Goal: Information Seeking & Learning: Learn about a topic

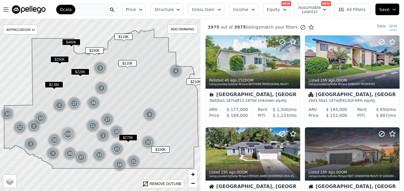
click at [132, 62] on span "$110K" at bounding box center [127, 63] width 18 height 6
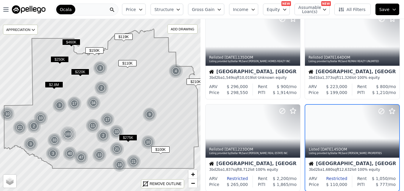
scroll to position [148, 0]
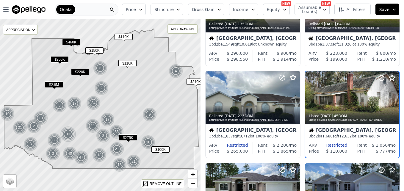
click at [99, 50] on span "$150K" at bounding box center [94, 50] width 18 height 6
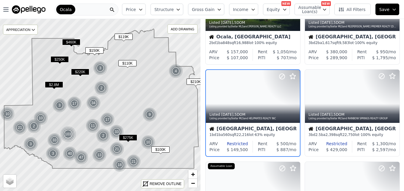
scroll to position [56, 0]
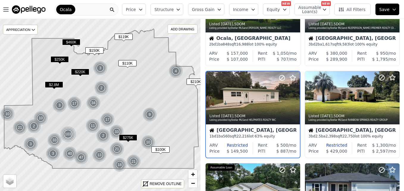
click at [125, 38] on span "$119K" at bounding box center [123, 37] width 18 height 6
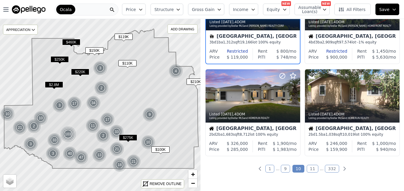
scroll to position [429, 0]
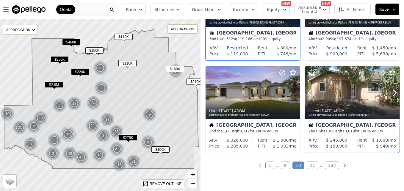
click at [330, 96] on div at bounding box center [352, 92] width 95 height 53
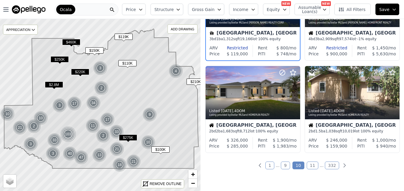
scroll to position [432, 0]
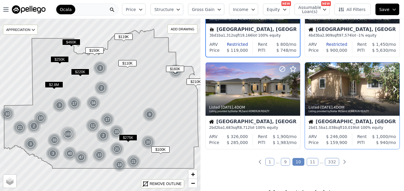
click at [358, 102] on div "Listed 5d ago , 4 DOM Listing provided by Stellar MLS and HOMERUN REALTY" at bounding box center [352, 108] width 95 height 14
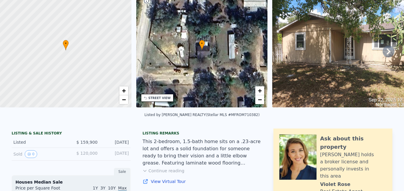
scroll to position [11, 0]
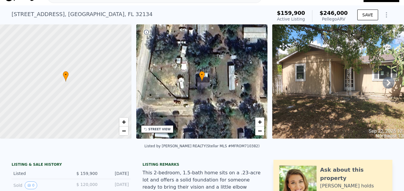
click at [382, 85] on icon at bounding box center [388, 83] width 12 height 12
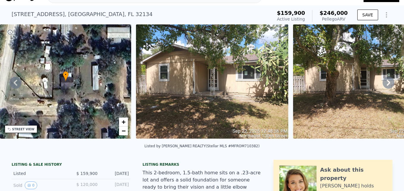
click at [382, 85] on icon at bounding box center [388, 83] width 12 height 12
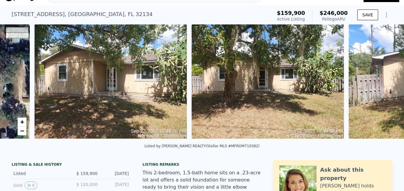
scroll to position [0, 272]
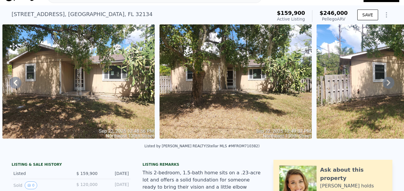
click at [382, 85] on icon at bounding box center [388, 83] width 12 height 12
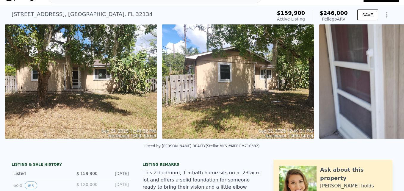
scroll to position [0, 429]
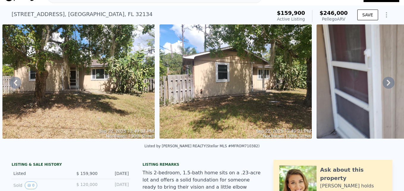
click at [382, 85] on icon at bounding box center [388, 83] width 12 height 12
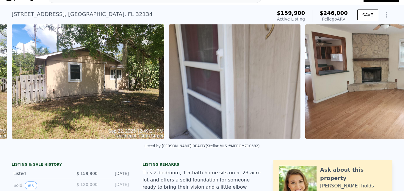
scroll to position [0, 586]
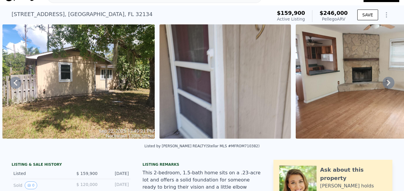
click at [382, 85] on icon at bounding box center [388, 83] width 12 height 12
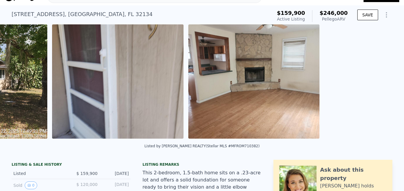
scroll to position [0, 743]
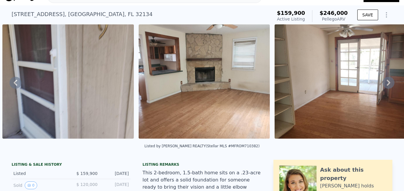
click at [382, 85] on icon at bounding box center [388, 83] width 12 height 12
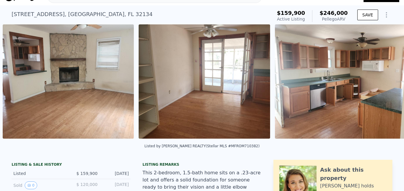
scroll to position [0, 879]
click at [382, 85] on icon at bounding box center [388, 83] width 12 height 12
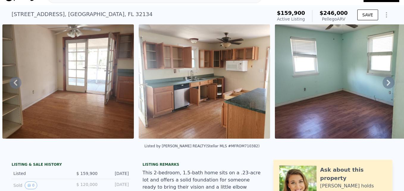
click at [382, 85] on icon at bounding box center [388, 83] width 12 height 12
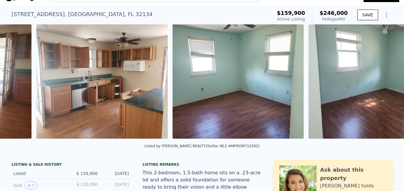
scroll to position [0, 1151]
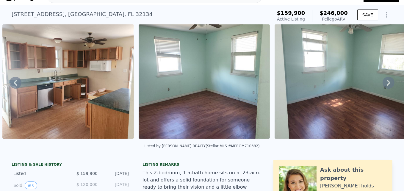
click at [382, 85] on icon at bounding box center [388, 83] width 12 height 12
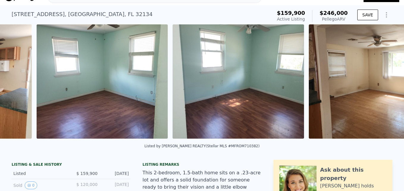
scroll to position [0, 1287]
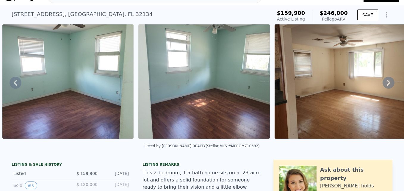
click at [382, 85] on icon at bounding box center [388, 83] width 12 height 12
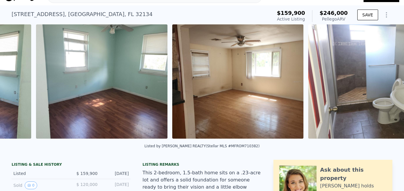
scroll to position [0, 1423]
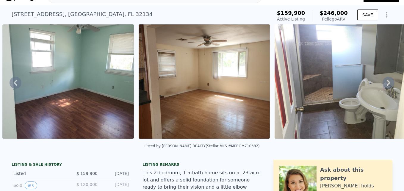
click at [382, 85] on icon at bounding box center [388, 83] width 12 height 12
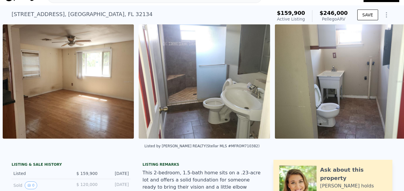
scroll to position [0, 1559]
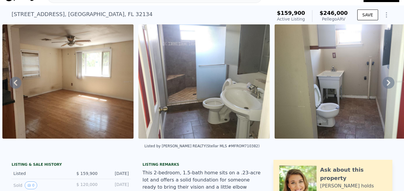
click at [382, 85] on icon at bounding box center [388, 83] width 12 height 12
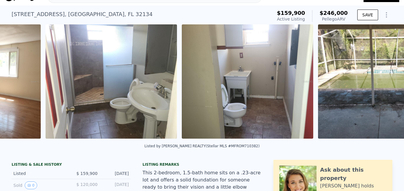
scroll to position [0, 1695]
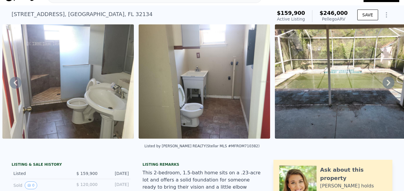
click at [382, 85] on icon at bounding box center [388, 83] width 12 height 12
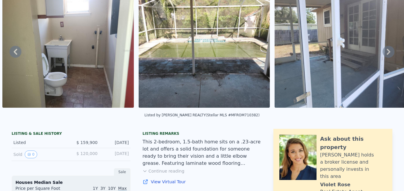
scroll to position [2, 0]
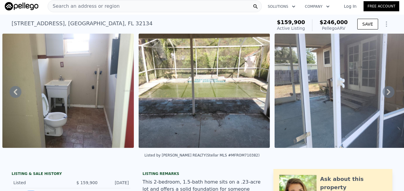
click at [191, 93] on img at bounding box center [204, 91] width 131 height 114
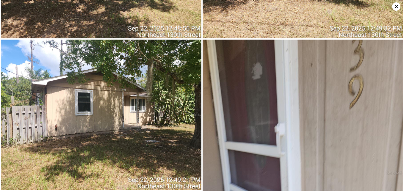
scroll to position [0, 0]
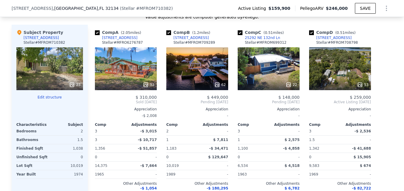
scroll to position [609, 0]
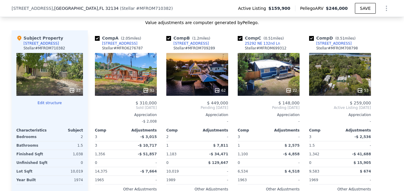
click at [269, 84] on div "22" at bounding box center [269, 74] width 62 height 43
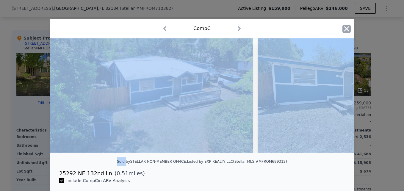
click at [345, 32] on icon "button" at bounding box center [346, 29] width 8 height 8
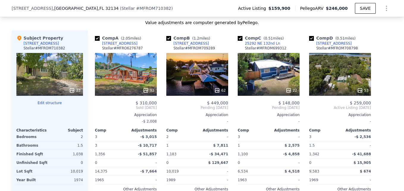
click at [274, 78] on div "22" at bounding box center [269, 74] width 62 height 43
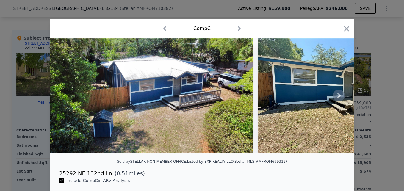
click at [173, 94] on img at bounding box center [151, 95] width 203 height 114
click at [337, 98] on icon at bounding box center [339, 95] width 4 height 6
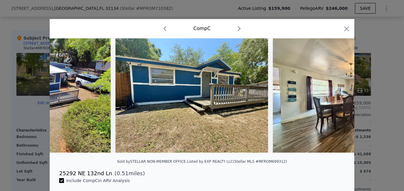
scroll to position [0, 143]
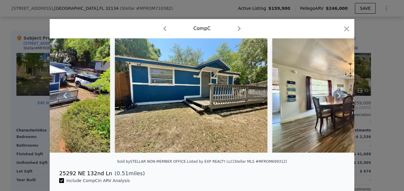
click at [337, 98] on icon at bounding box center [339, 95] width 4 height 6
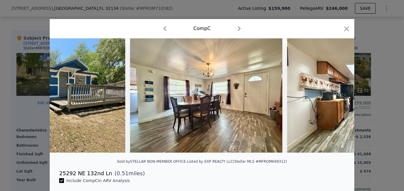
scroll to position [0, 285]
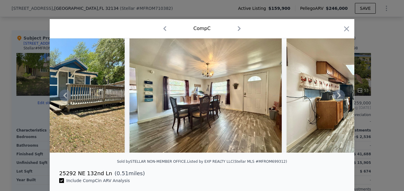
click at [337, 98] on icon at bounding box center [339, 95] width 4 height 6
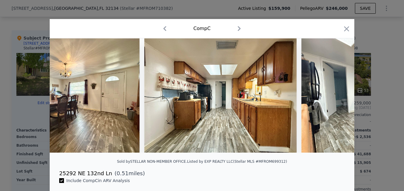
scroll to position [0, 428]
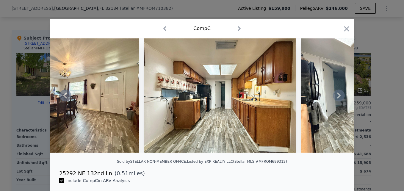
click at [337, 98] on icon at bounding box center [339, 95] width 4 height 6
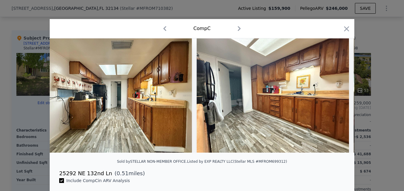
scroll to position [0, 571]
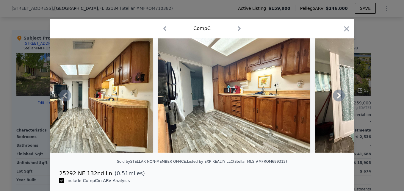
click at [337, 98] on icon at bounding box center [339, 95] width 4 height 6
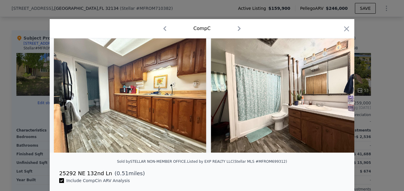
scroll to position [0, 713]
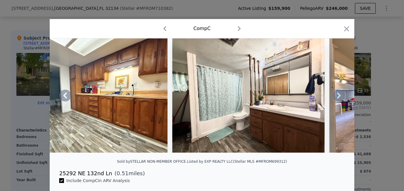
click at [337, 98] on icon at bounding box center [339, 95] width 4 height 6
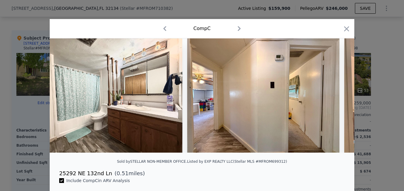
scroll to position [0, 856]
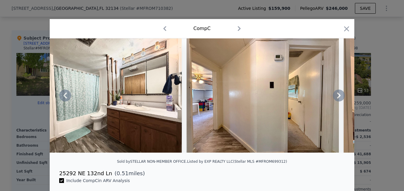
click at [337, 98] on icon at bounding box center [339, 95] width 4 height 6
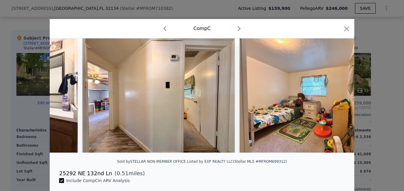
scroll to position [0, 999]
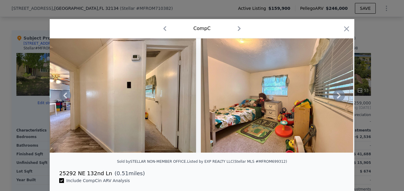
click at [337, 98] on icon at bounding box center [339, 95] width 4 height 6
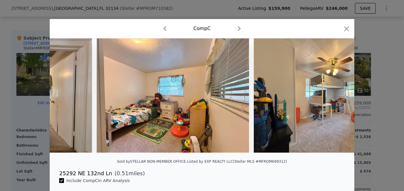
scroll to position [0, 1141]
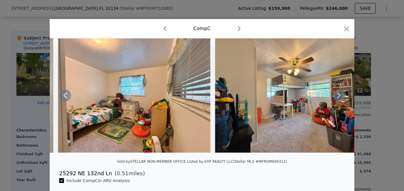
click at [337, 98] on icon at bounding box center [339, 95] width 4 height 6
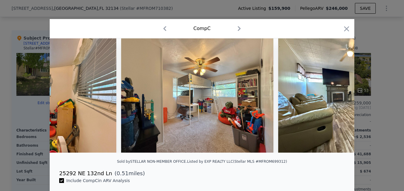
scroll to position [0, 1284]
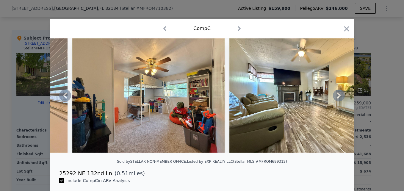
click at [337, 100] on icon at bounding box center [339, 95] width 12 height 12
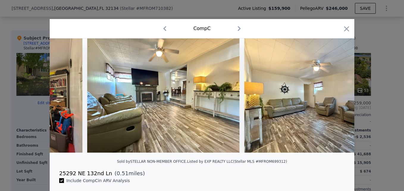
scroll to position [0, 1427]
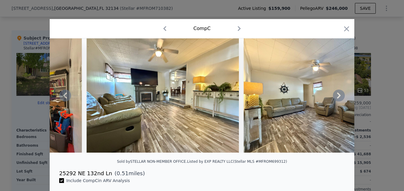
click at [338, 101] on icon at bounding box center [339, 95] width 12 height 12
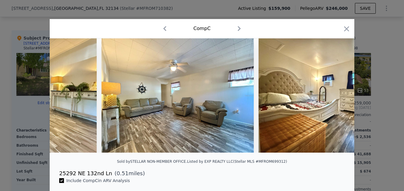
scroll to position [0, 1570]
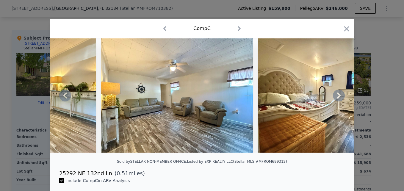
click at [339, 101] on icon at bounding box center [339, 95] width 12 height 12
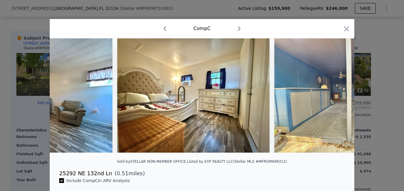
scroll to position [0, 1712]
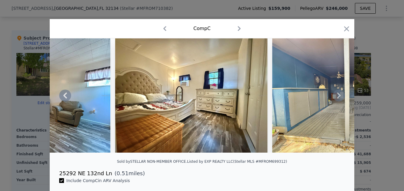
click at [334, 98] on icon at bounding box center [339, 95] width 12 height 12
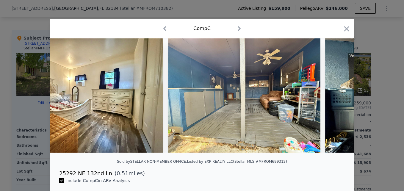
scroll to position [0, 1855]
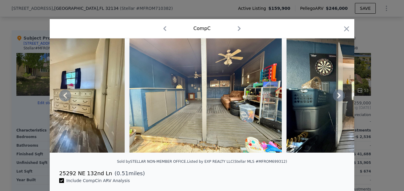
click at [334, 100] on icon at bounding box center [339, 95] width 12 height 12
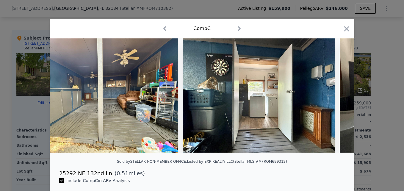
scroll to position [0, 1998]
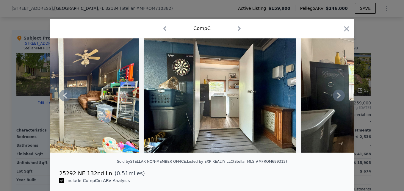
click at [335, 101] on icon at bounding box center [339, 95] width 12 height 12
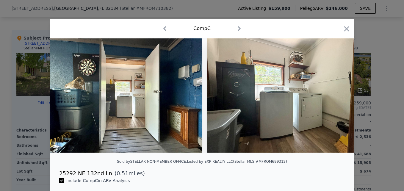
scroll to position [0, 2140]
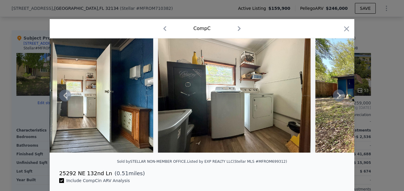
click at [336, 101] on icon at bounding box center [339, 95] width 12 height 12
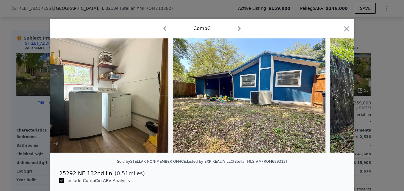
scroll to position [0, 2283]
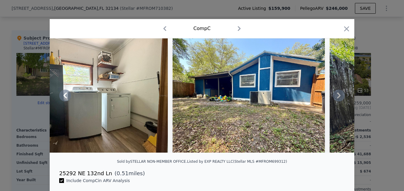
click at [336, 101] on icon at bounding box center [339, 95] width 12 height 12
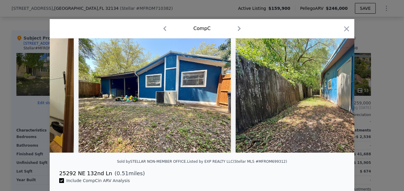
scroll to position [0, 2426]
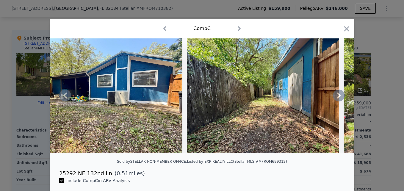
click at [337, 101] on icon at bounding box center [339, 95] width 12 height 12
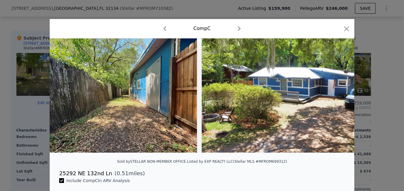
scroll to position [0, 2568]
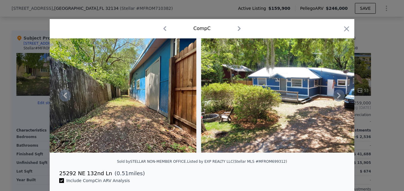
click at [337, 101] on icon at bounding box center [339, 95] width 12 height 12
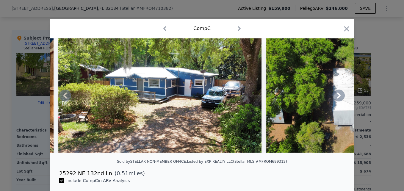
click at [337, 101] on icon at bounding box center [339, 95] width 12 height 12
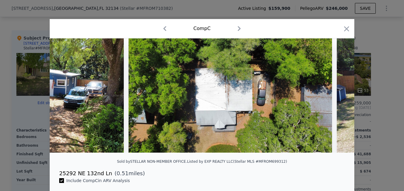
scroll to position [0, 2854]
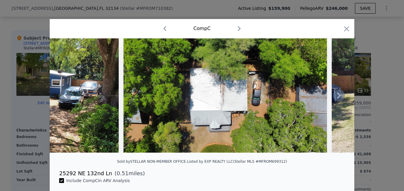
click at [338, 101] on icon at bounding box center [339, 95] width 12 height 12
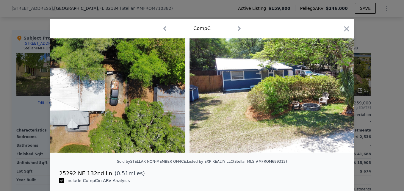
scroll to position [0, 2996]
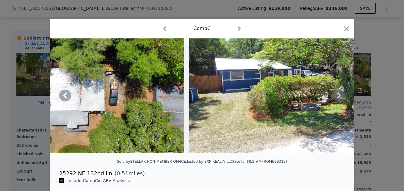
click at [338, 103] on img at bounding box center [290, 95] width 203 height 114
click at [346, 31] on icon "button" at bounding box center [346, 28] width 5 height 5
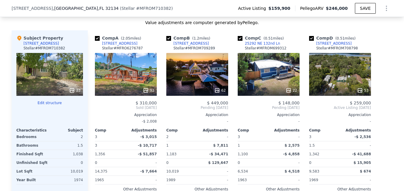
click at [202, 78] on div "62" at bounding box center [197, 74] width 62 height 43
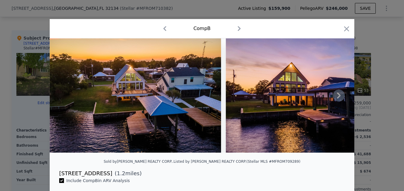
click at [337, 96] on icon at bounding box center [339, 95] width 4 height 6
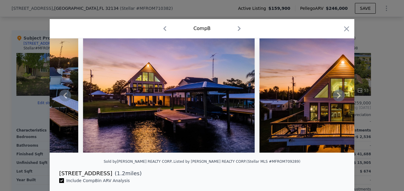
click at [337, 96] on icon at bounding box center [339, 95] width 4 height 6
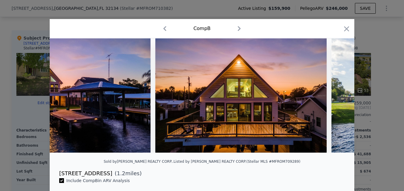
scroll to position [0, 285]
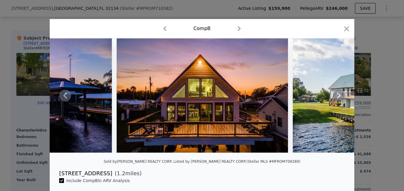
click at [337, 96] on icon at bounding box center [339, 95] width 4 height 6
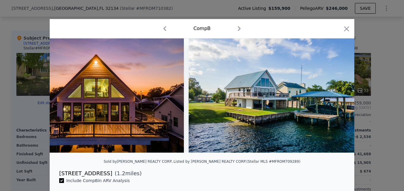
scroll to position [0, 428]
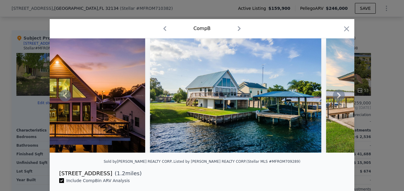
click at [337, 96] on icon at bounding box center [339, 95] width 4 height 6
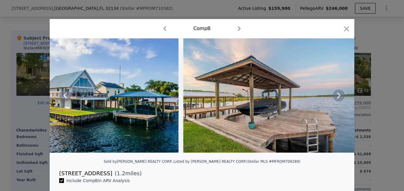
click at [337, 96] on icon at bounding box center [339, 95] width 4 height 6
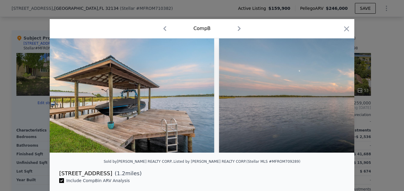
scroll to position [0, 713]
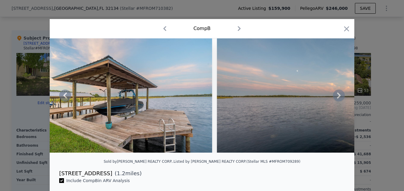
click at [337, 96] on icon at bounding box center [339, 95] width 4 height 6
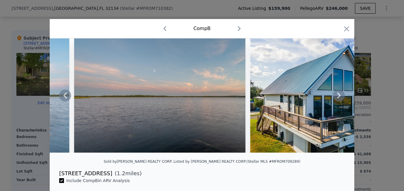
click at [337, 96] on icon at bounding box center [339, 95] width 4 height 6
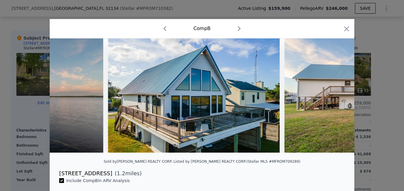
scroll to position [0, 999]
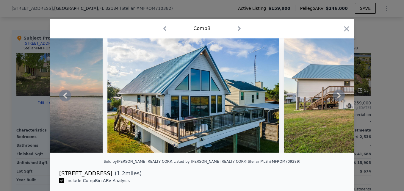
click at [337, 96] on icon at bounding box center [339, 95] width 4 height 6
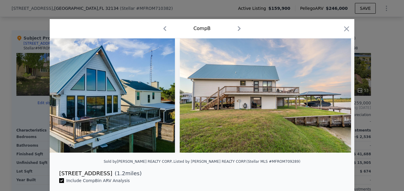
scroll to position [0, 1141]
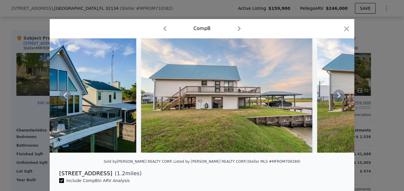
click at [337, 96] on icon at bounding box center [339, 95] width 4 height 6
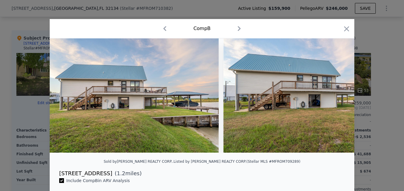
scroll to position [0, 1284]
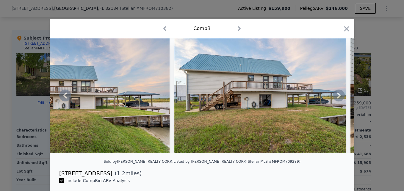
click at [337, 96] on icon at bounding box center [339, 95] width 4 height 6
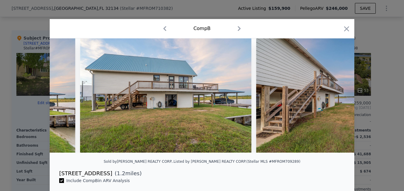
scroll to position [0, 1427]
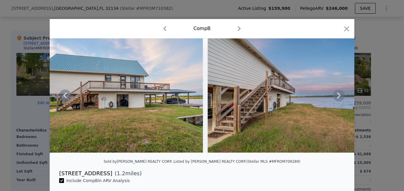
click at [337, 96] on icon at bounding box center [339, 95] width 4 height 6
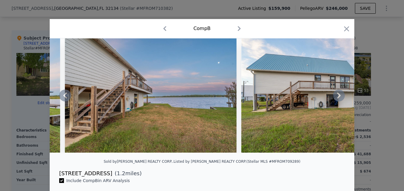
click at [337, 96] on icon at bounding box center [339, 95] width 4 height 6
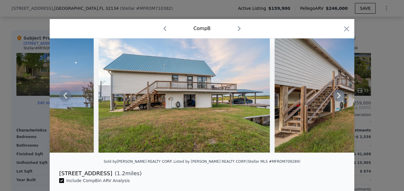
click at [337, 96] on icon at bounding box center [339, 95] width 4 height 6
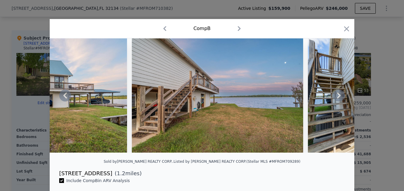
click at [337, 96] on icon at bounding box center [339, 95] width 4 height 6
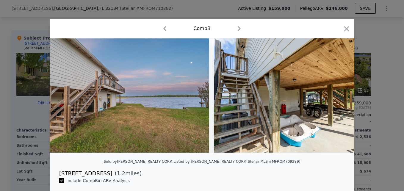
scroll to position [0, 1998]
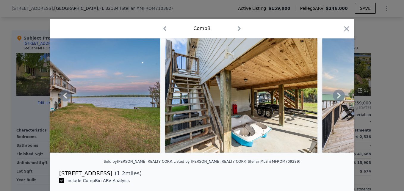
click at [337, 96] on icon at bounding box center [339, 95] width 4 height 6
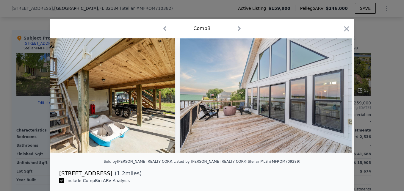
scroll to position [0, 2140]
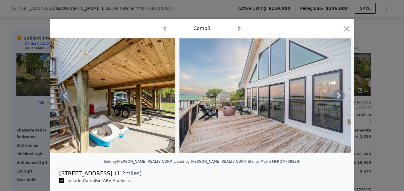
click at [337, 96] on icon at bounding box center [339, 95] width 4 height 6
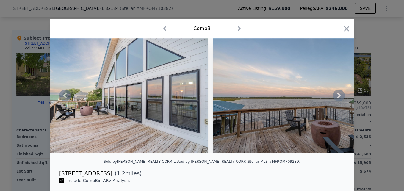
click at [337, 96] on icon at bounding box center [339, 95] width 4 height 6
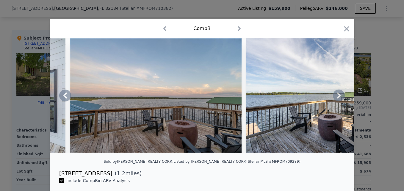
click at [337, 96] on icon at bounding box center [339, 95] width 4 height 6
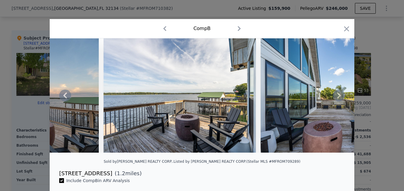
click at [337, 96] on icon at bounding box center [339, 95] width 4 height 6
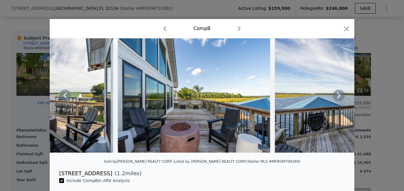
click at [337, 96] on icon at bounding box center [339, 95] width 4 height 6
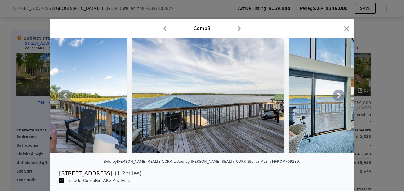
click at [337, 96] on icon at bounding box center [339, 95] width 4 height 6
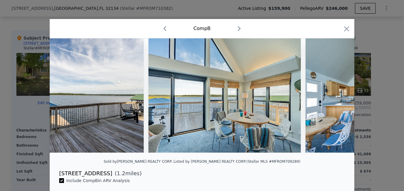
scroll to position [0, 2996]
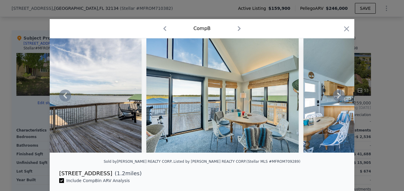
click at [337, 98] on icon at bounding box center [339, 95] width 4 height 6
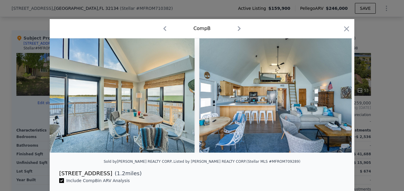
scroll to position [0, 3139]
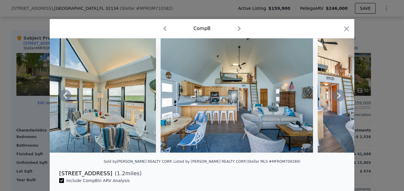
click at [337, 98] on icon at bounding box center [339, 95] width 4 height 6
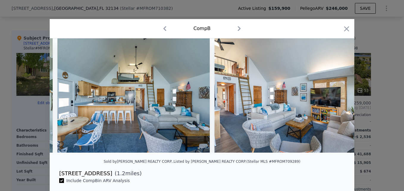
scroll to position [0, 3282]
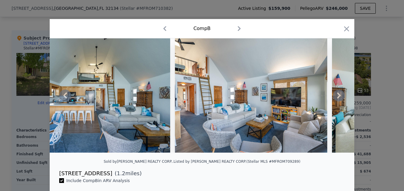
click at [337, 98] on icon at bounding box center [339, 95] width 4 height 6
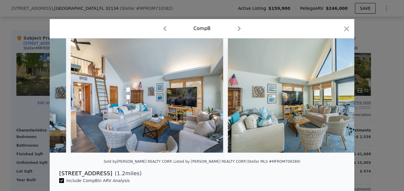
scroll to position [0, 3424]
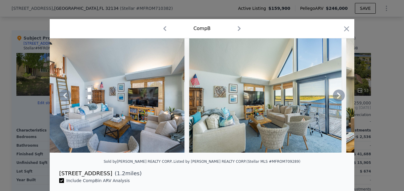
click at [337, 98] on icon at bounding box center [339, 95] width 4 height 6
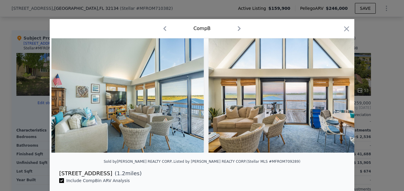
scroll to position [0, 3567]
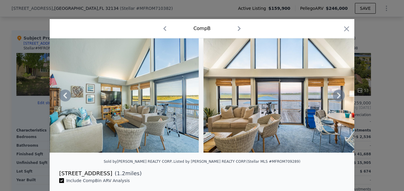
click at [337, 98] on icon at bounding box center [339, 95] width 4 height 6
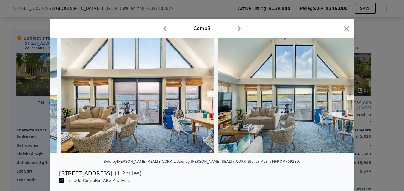
scroll to position [0, 3710]
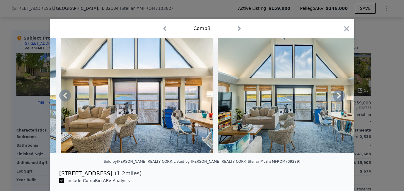
click at [337, 98] on icon at bounding box center [339, 95] width 4 height 6
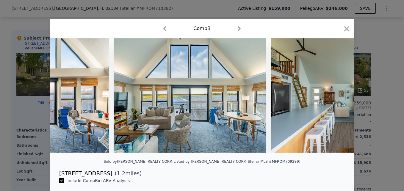
scroll to position [0, 3852]
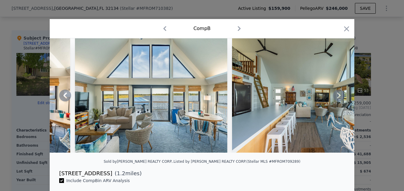
click at [337, 98] on icon at bounding box center [339, 95] width 4 height 6
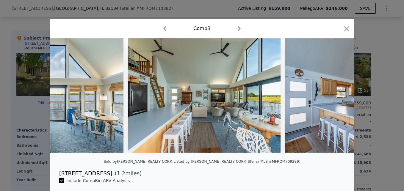
scroll to position [0, 3995]
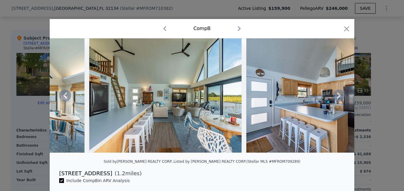
click at [337, 98] on icon at bounding box center [339, 95] width 4 height 6
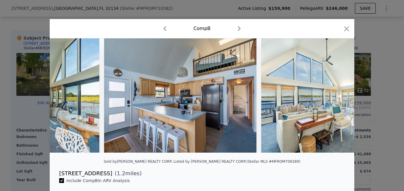
scroll to position [0, 4138]
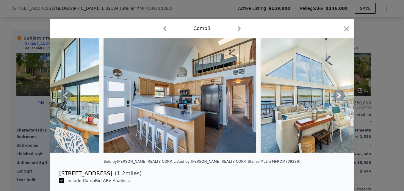
click at [337, 98] on icon at bounding box center [339, 95] width 4 height 6
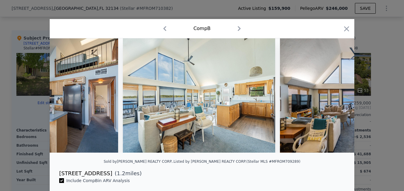
scroll to position [0, 4280]
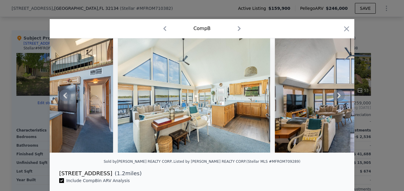
click at [337, 98] on icon at bounding box center [339, 95] width 4 height 6
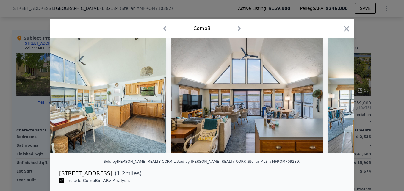
scroll to position [0, 4423]
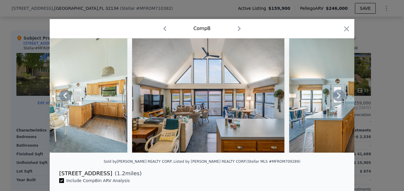
click at [337, 98] on icon at bounding box center [339, 95] width 4 height 6
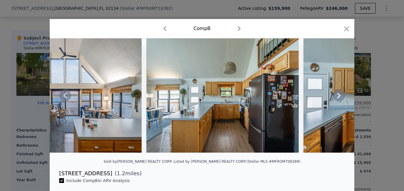
click at [337, 98] on icon at bounding box center [339, 95] width 4 height 6
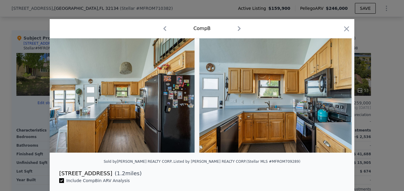
scroll to position [0, 4709]
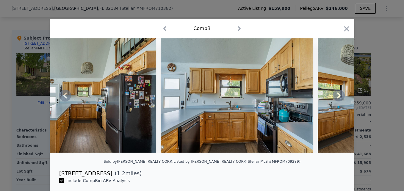
click at [337, 98] on icon at bounding box center [339, 95] width 4 height 6
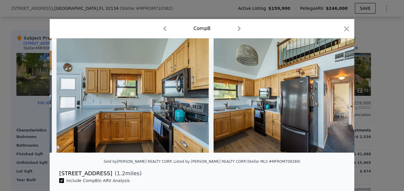
scroll to position [0, 4851]
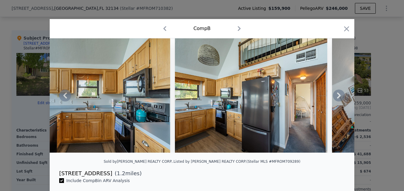
click at [337, 98] on icon at bounding box center [339, 95] width 4 height 6
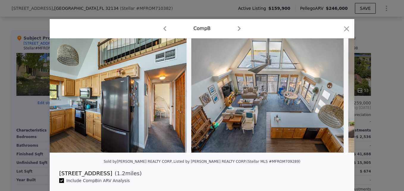
scroll to position [0, 4994]
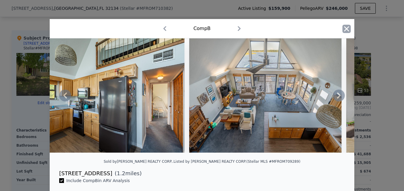
click at [344, 27] on icon "button" at bounding box center [346, 29] width 8 height 8
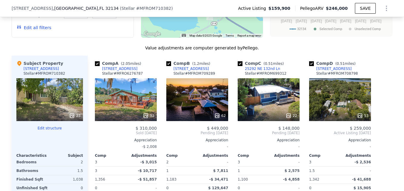
scroll to position [586, 0]
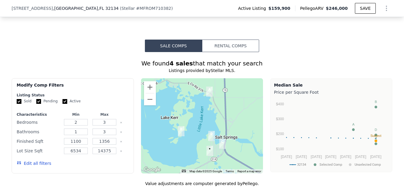
scroll to position [465, 0]
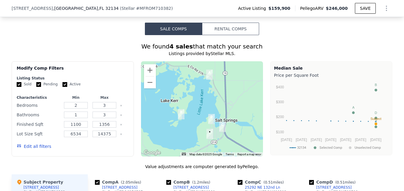
click at [234, 115] on div at bounding box center [202, 108] width 122 height 95
click at [147, 88] on button "Zoom out" at bounding box center [150, 82] width 12 height 12
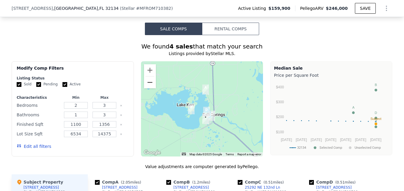
click at [149, 88] on button "Zoom out" at bounding box center [150, 82] width 12 height 12
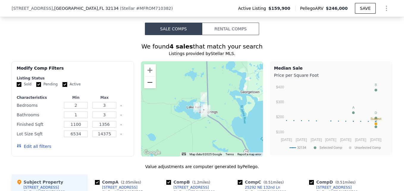
click at [149, 88] on button "Zoom out" at bounding box center [150, 82] width 12 height 12
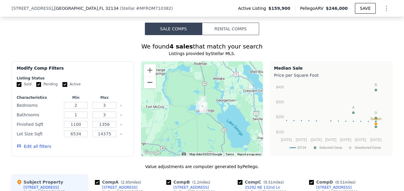
click at [150, 88] on button "Zoom out" at bounding box center [150, 82] width 12 height 12
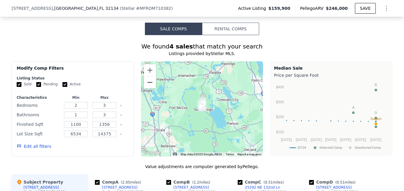
click at [150, 88] on button "Zoom out" at bounding box center [150, 82] width 12 height 12
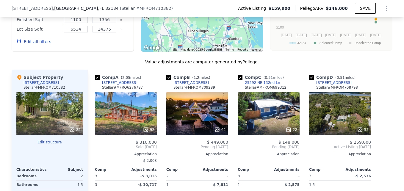
scroll to position [623, 0]
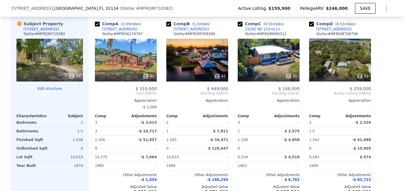
click at [122, 69] on div "92" at bounding box center [126, 60] width 62 height 43
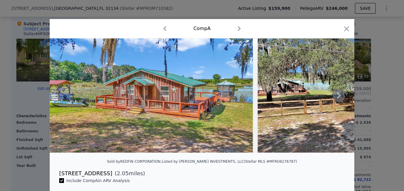
click at [337, 94] on icon at bounding box center [339, 95] width 12 height 12
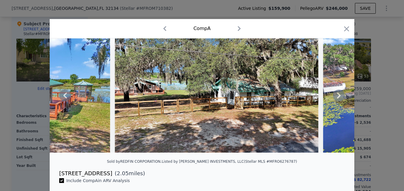
click at [337, 94] on icon at bounding box center [339, 95] width 12 height 12
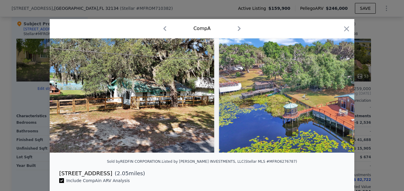
scroll to position [0, 285]
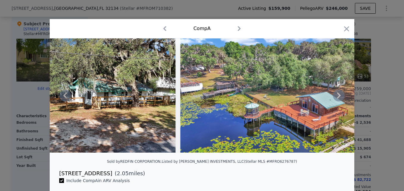
click at [337, 94] on icon at bounding box center [339, 95] width 12 height 12
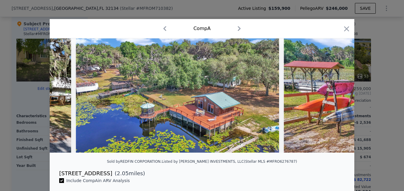
scroll to position [0, 428]
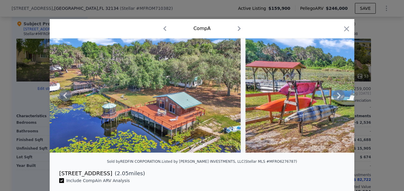
click at [337, 94] on icon at bounding box center [339, 95] width 12 height 12
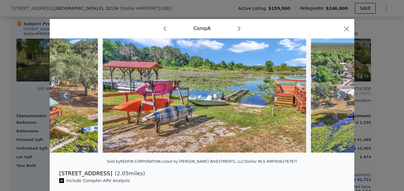
click at [337, 94] on icon at bounding box center [339, 95] width 12 height 12
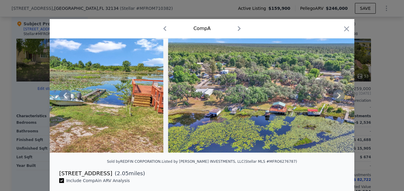
click at [337, 94] on icon at bounding box center [339, 95] width 12 height 12
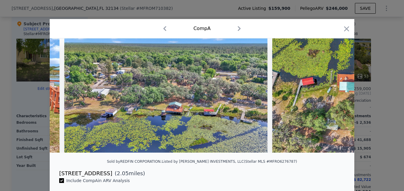
scroll to position [0, 856]
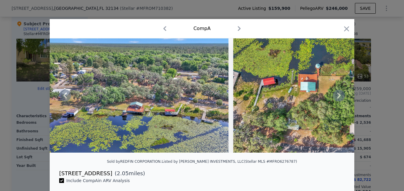
click at [337, 94] on icon at bounding box center [339, 95] width 12 height 12
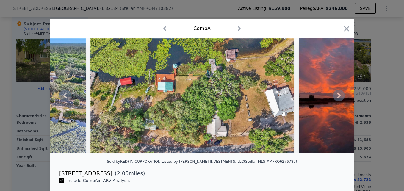
click at [337, 94] on icon at bounding box center [339, 95] width 12 height 12
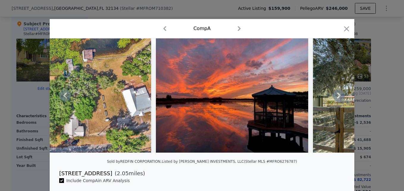
click at [337, 94] on icon at bounding box center [339, 95] width 12 height 12
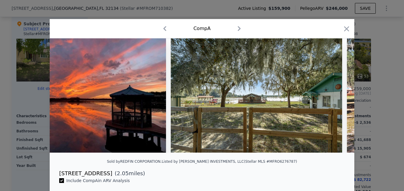
scroll to position [0, 1284]
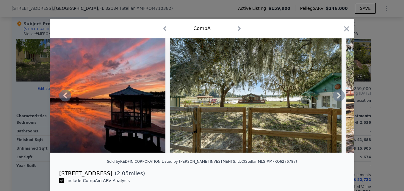
click at [337, 94] on icon at bounding box center [339, 95] width 12 height 12
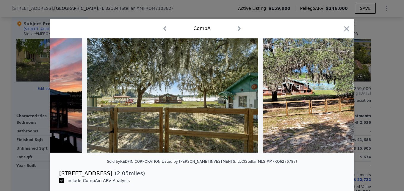
scroll to position [0, 1427]
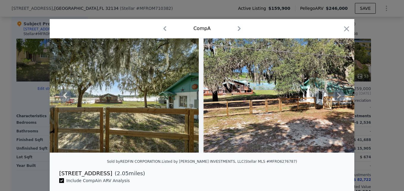
click at [337, 94] on icon at bounding box center [339, 95] width 12 height 12
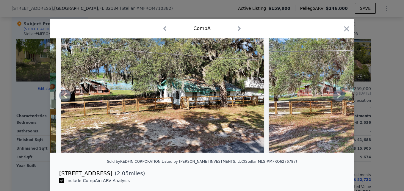
click at [337, 94] on icon at bounding box center [339, 95] width 12 height 12
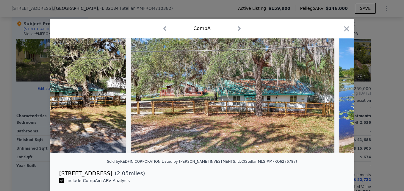
scroll to position [0, 1712]
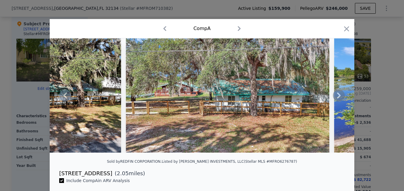
click at [337, 94] on icon at bounding box center [339, 95] width 12 height 12
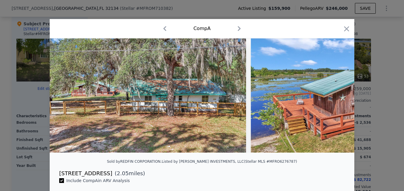
scroll to position [0, 1855]
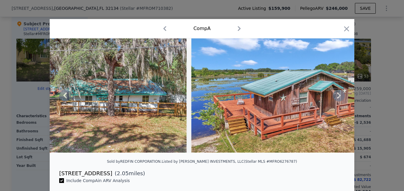
click at [337, 94] on icon at bounding box center [339, 95] width 12 height 12
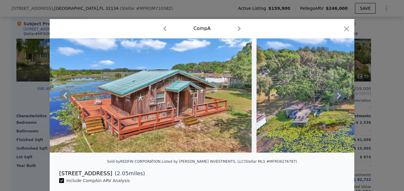
click at [337, 94] on icon at bounding box center [339, 95] width 12 height 12
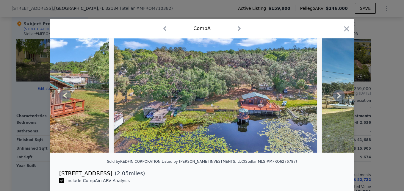
click at [337, 94] on icon at bounding box center [339, 95] width 12 height 12
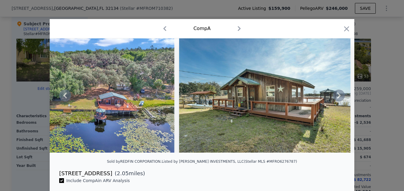
click at [337, 94] on icon at bounding box center [339, 95] width 12 height 12
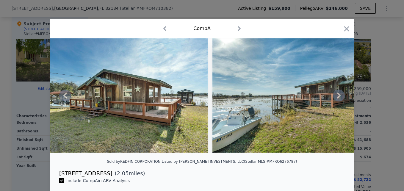
click at [337, 94] on icon at bounding box center [339, 95] width 12 height 12
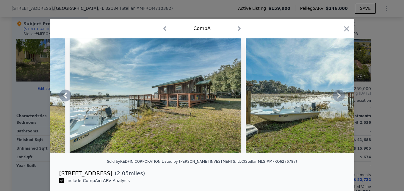
click at [337, 94] on icon at bounding box center [339, 95] width 12 height 12
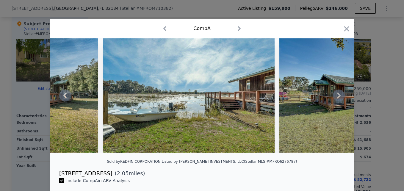
click at [337, 94] on icon at bounding box center [339, 95] width 12 height 12
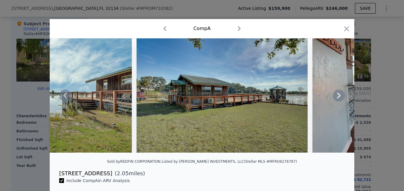
click at [337, 94] on icon at bounding box center [339, 95] width 12 height 12
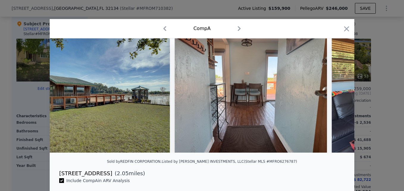
scroll to position [0, 2996]
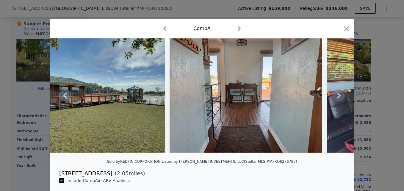
click at [337, 94] on icon at bounding box center [339, 95] width 12 height 12
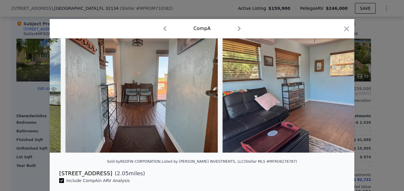
scroll to position [0, 3139]
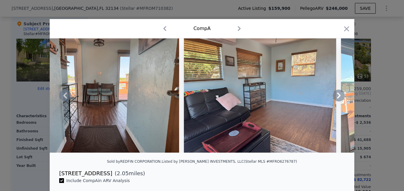
click at [337, 94] on icon at bounding box center [339, 95] width 12 height 12
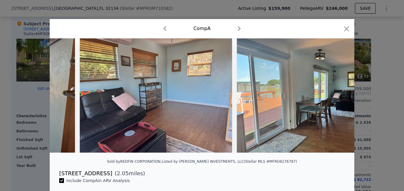
scroll to position [0, 3282]
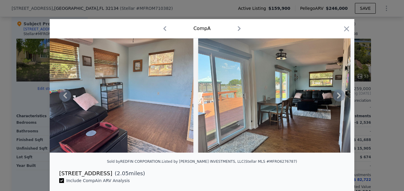
click at [337, 94] on icon at bounding box center [339, 95] width 12 height 12
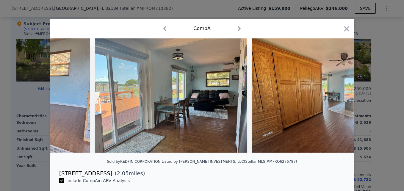
scroll to position [0, 3424]
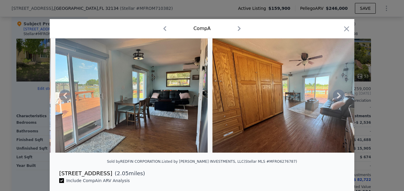
click at [337, 94] on icon at bounding box center [339, 95] width 12 height 12
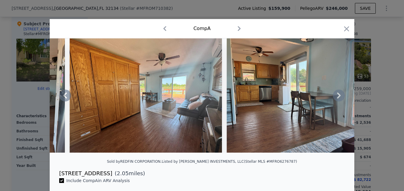
click at [337, 94] on icon at bounding box center [339, 95] width 12 height 12
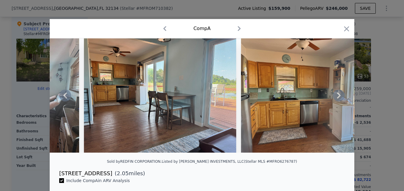
click at [337, 94] on icon at bounding box center [339, 95] width 12 height 12
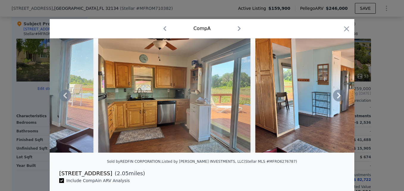
click at [337, 94] on icon at bounding box center [339, 95] width 12 height 12
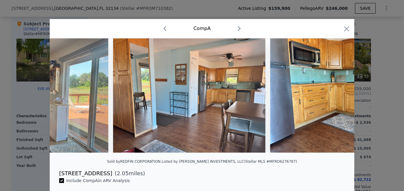
scroll to position [0, 3995]
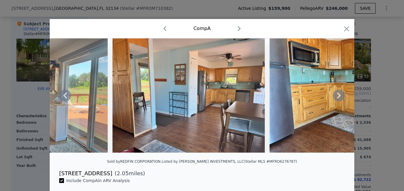
click at [337, 94] on icon at bounding box center [339, 95] width 12 height 12
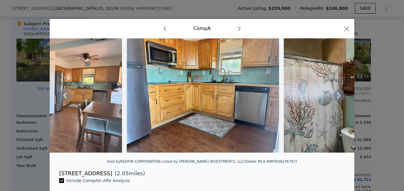
click at [337, 94] on icon at bounding box center [339, 95] width 12 height 12
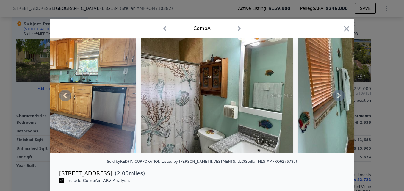
click at [337, 94] on icon at bounding box center [339, 95] width 12 height 12
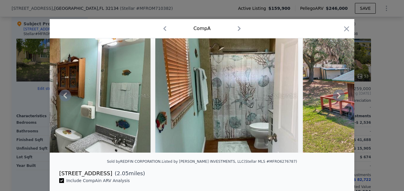
click at [337, 94] on icon at bounding box center [339, 95] width 12 height 12
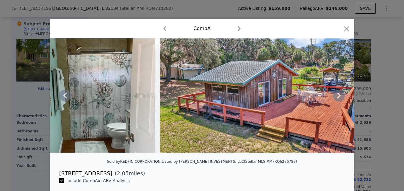
click at [337, 94] on icon at bounding box center [339, 95] width 12 height 12
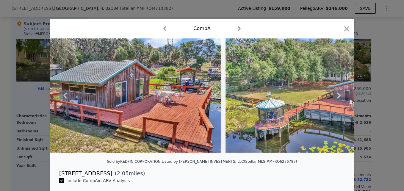
click at [337, 94] on icon at bounding box center [339, 95] width 12 height 12
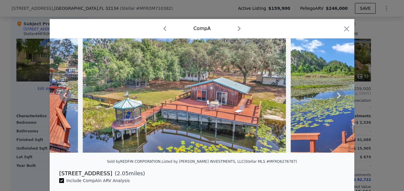
click at [337, 94] on icon at bounding box center [339, 95] width 12 height 12
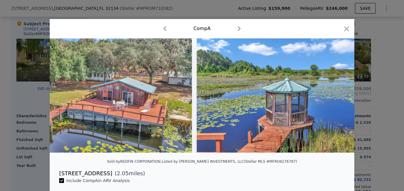
scroll to position [0, 4994]
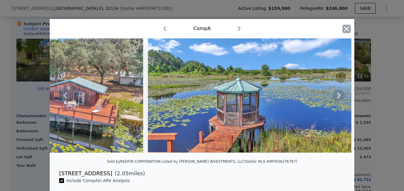
click at [342, 29] on icon "button" at bounding box center [346, 29] width 8 height 8
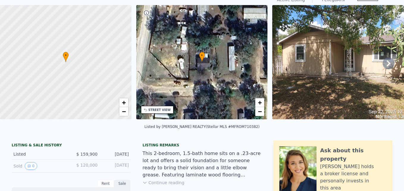
scroll to position [2, 0]
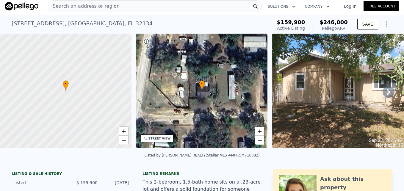
click at [51, 117] on div at bounding box center [66, 90] width 158 height 137
click at [126, 142] on link "−" at bounding box center [123, 140] width 9 height 9
click at [201, 79] on div "• + −" at bounding box center [201, 91] width 131 height 114
click at [163, 140] on div "STREET VIEW" at bounding box center [159, 138] width 22 height 4
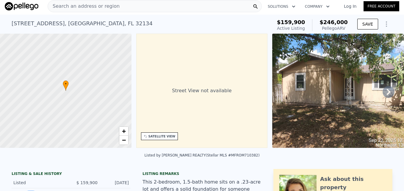
click at [163, 133] on div "SATELLITE VIEW" at bounding box center [159, 136] width 37 height 8
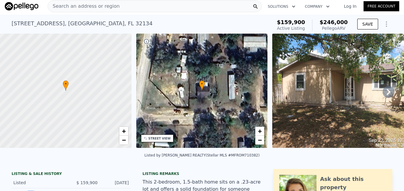
click at [208, 89] on div "• + −" at bounding box center [201, 91] width 131 height 114
click at [164, 140] on div "STREET VIEW" at bounding box center [159, 138] width 22 height 4
